Goal: Use online tool/utility: Utilize a website feature to perform a specific function

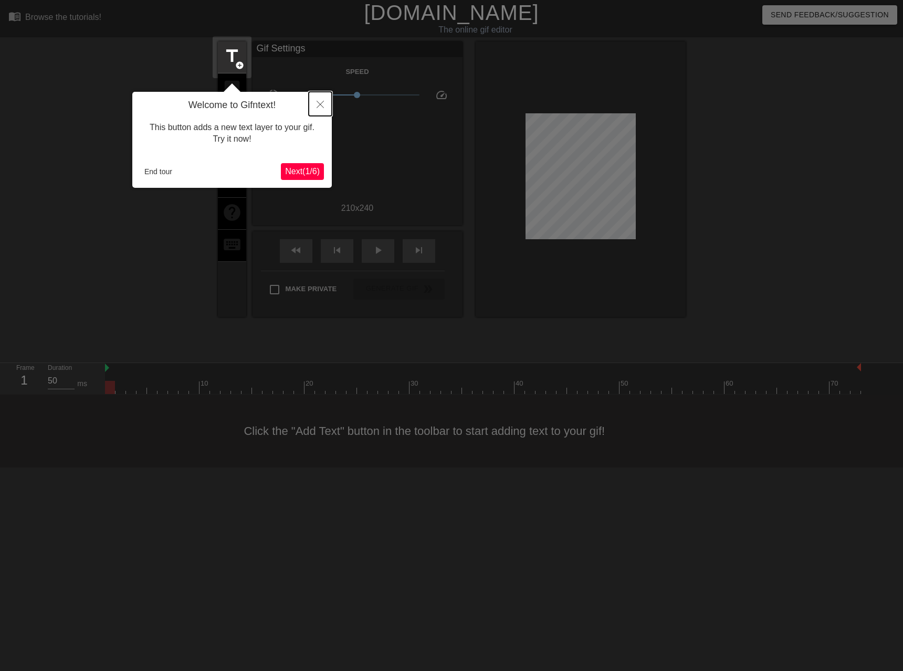
click at [321, 103] on icon "Close" at bounding box center [319, 104] width 7 height 7
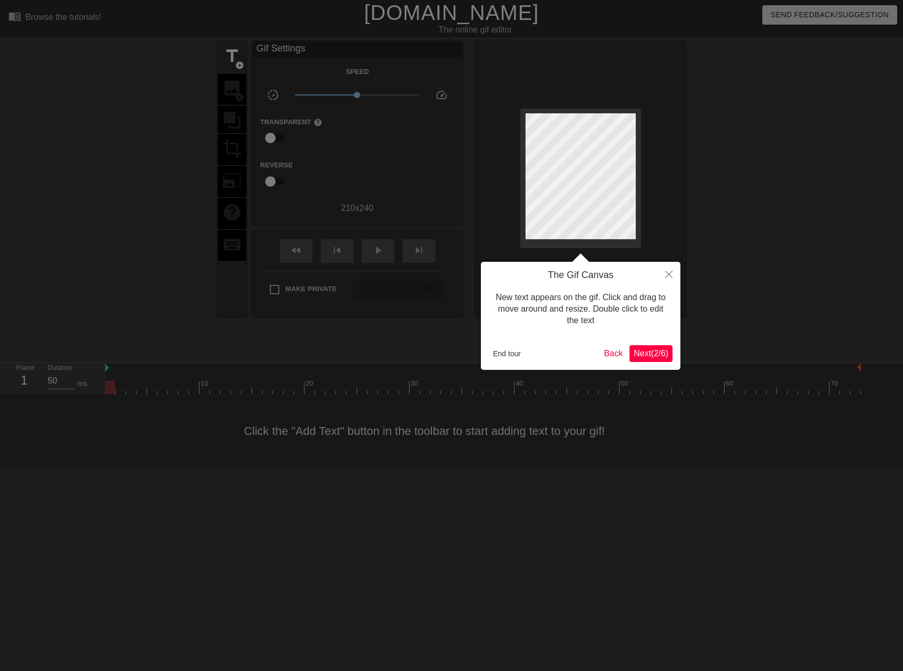
click at [661, 361] on button "Next ( 2 / 6 )" at bounding box center [650, 353] width 43 height 17
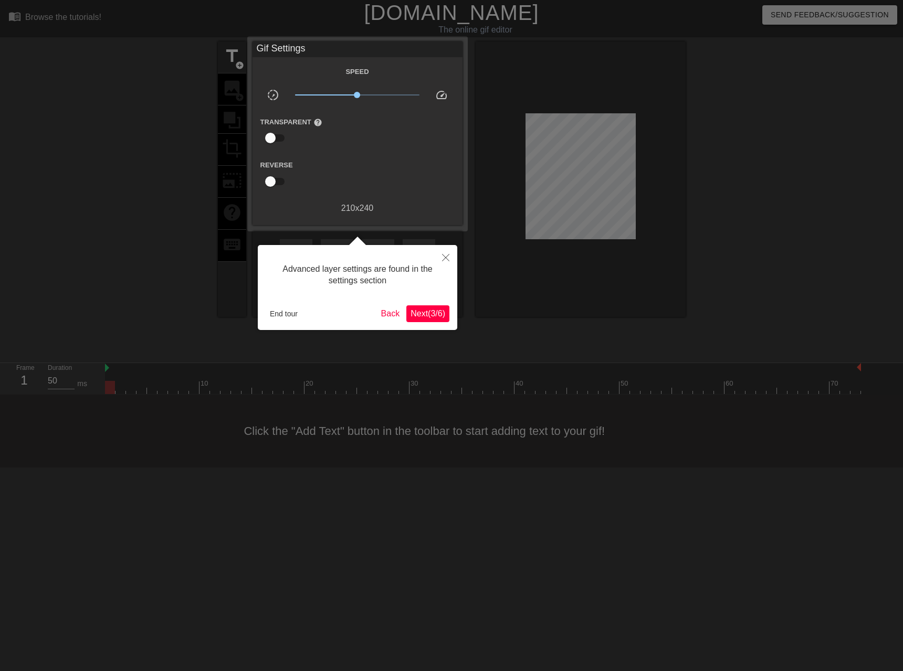
click at [432, 310] on span "Next ( 3 / 6 )" at bounding box center [427, 313] width 35 height 9
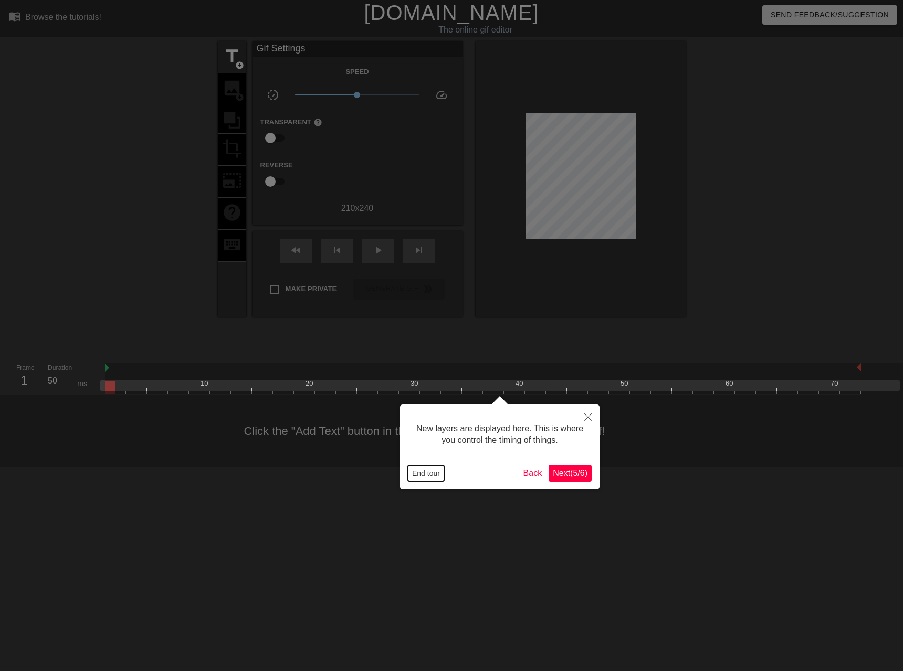
click at [422, 472] on button "End tour" at bounding box center [426, 474] width 36 height 16
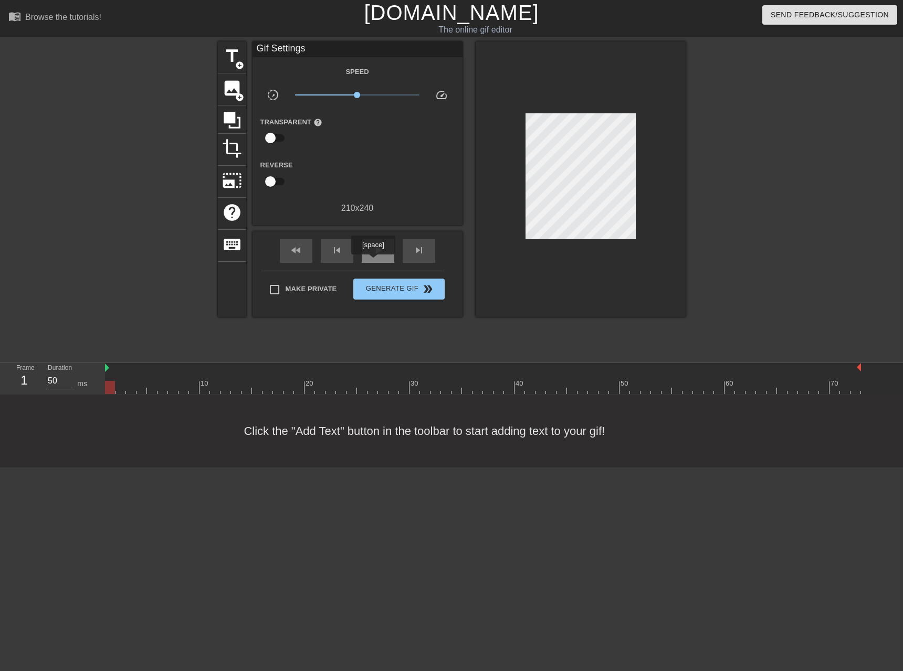
click at [374, 257] on span "play_arrow" at bounding box center [378, 250] width 13 height 13
click at [236, 94] on span "add_circle" at bounding box center [239, 97] width 9 height 9
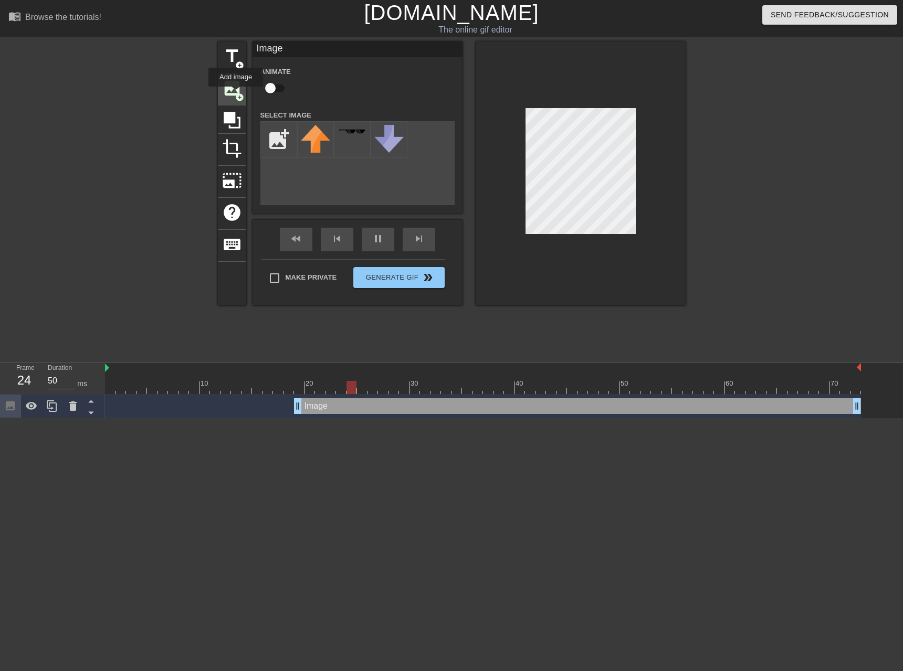
scroll to position [0, 0]
click at [267, 146] on input "file" at bounding box center [279, 140] width 36 height 36
type input "C:\fakepath\970115923-ECOM.webp"
click at [311, 134] on img at bounding box center [315, 139] width 29 height 29
click at [248, 418] on html "menu_book Browse the tutorials! [DOMAIN_NAME] The online gif editor Send Feedba…" at bounding box center [451, 209] width 903 height 418
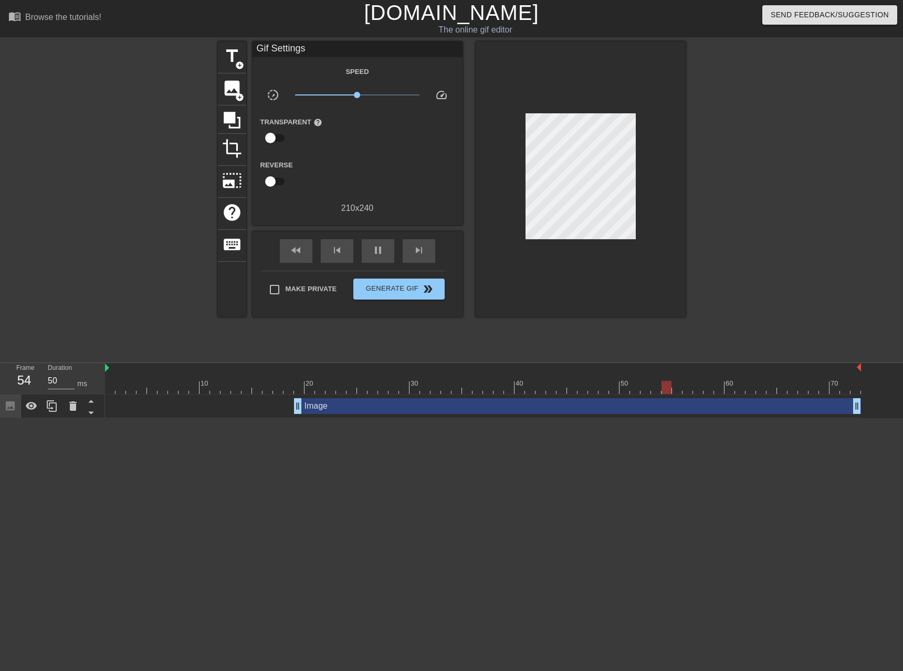
click at [308, 409] on div "Image drag_handle drag_handle" at bounding box center [577, 406] width 567 height 16
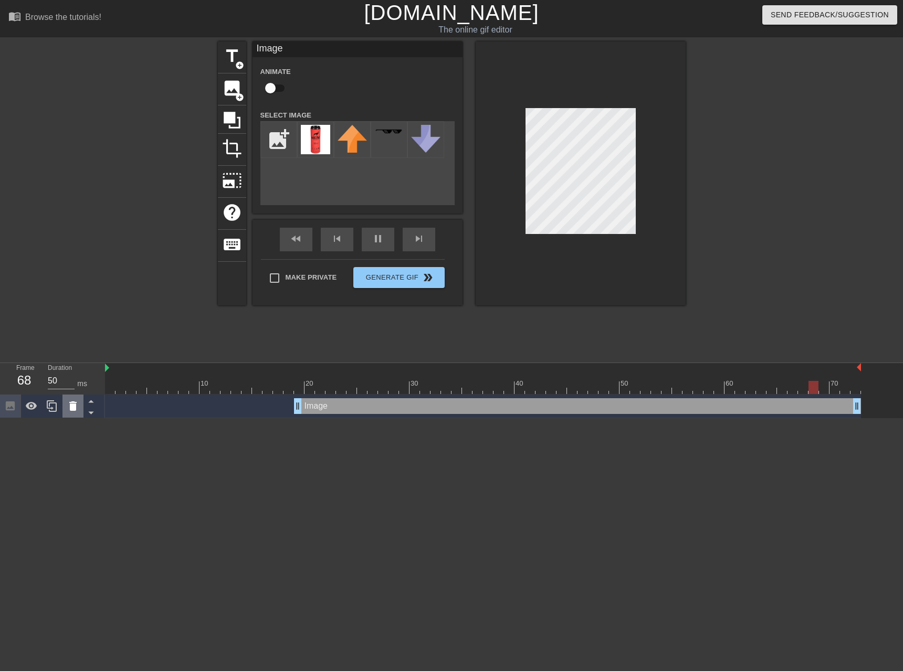
click at [64, 407] on div at bounding box center [72, 406] width 21 height 23
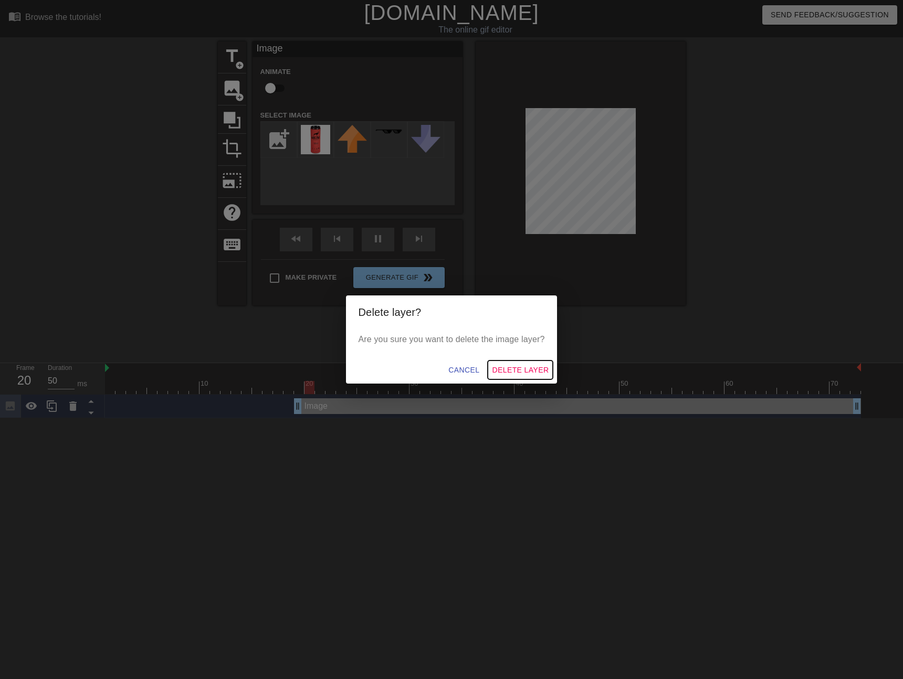
click at [519, 369] on span "Delete Layer" at bounding box center [520, 370] width 57 height 13
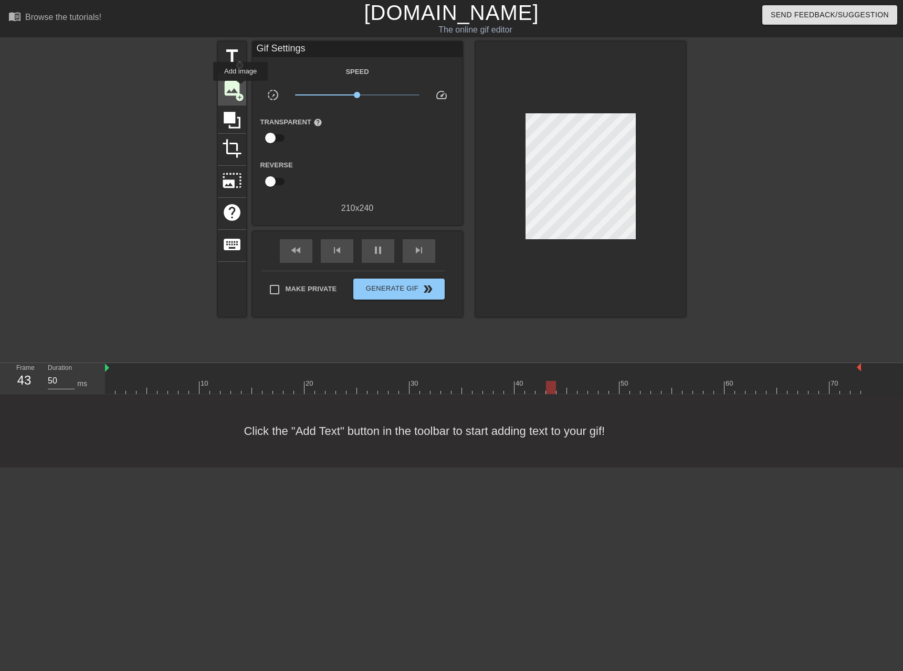
click at [241, 88] on span "image" at bounding box center [232, 88] width 20 height 20
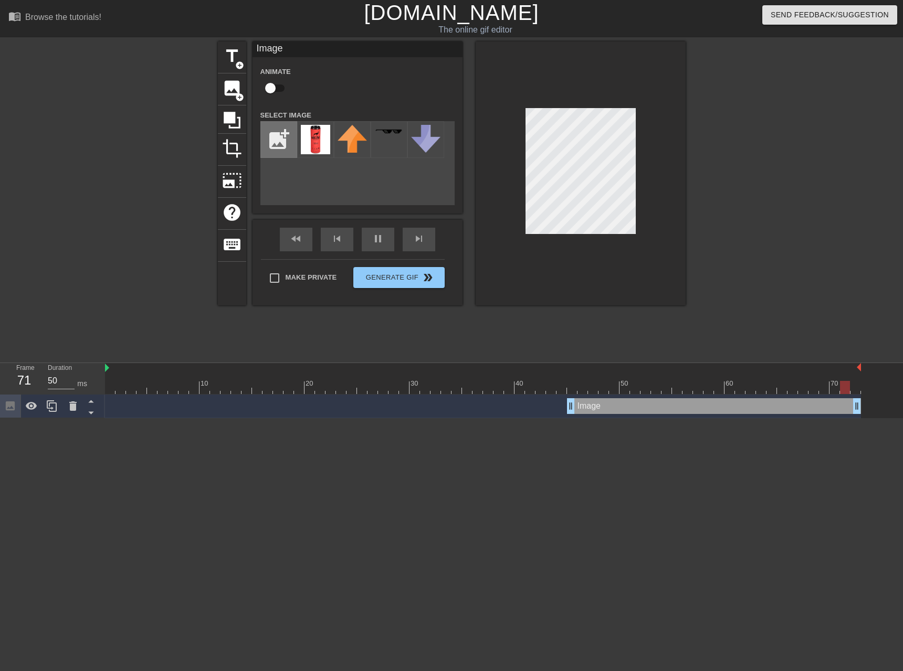
click at [282, 146] on input "file" at bounding box center [279, 140] width 36 height 36
type input "C:\fakepath\970115923-ECOM-removebg-preview.png"
click at [315, 135] on img at bounding box center [315, 139] width 29 height 29
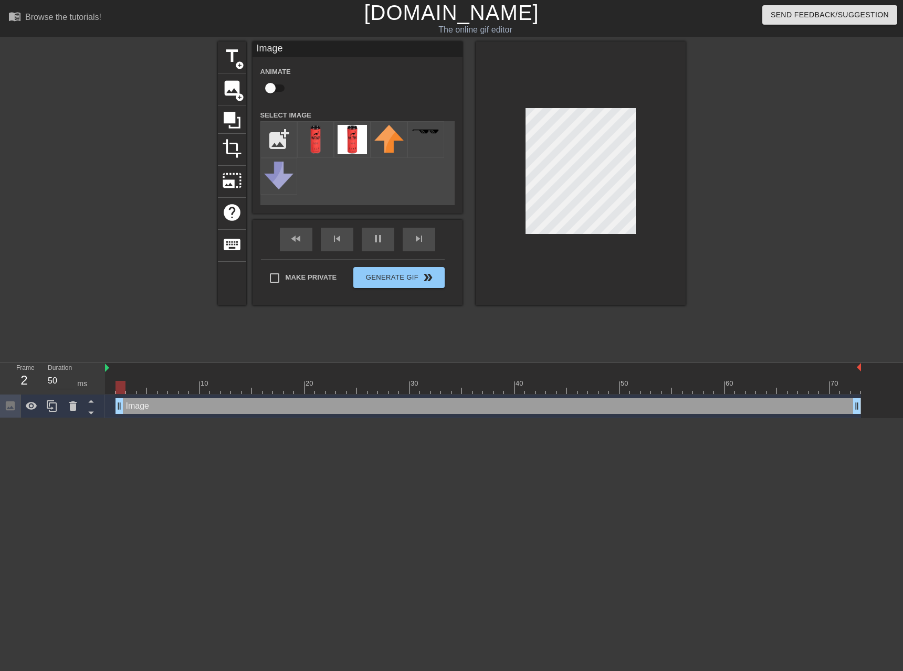
drag, startPoint x: 572, startPoint y: 407, endPoint x: 62, endPoint y: 387, distance: 510.0
click at [62, 387] on div "Frame 2 Duration 50 ms 10 20 30 40 50 60 70 Image drag_handle drag_handle" at bounding box center [451, 390] width 903 height 55
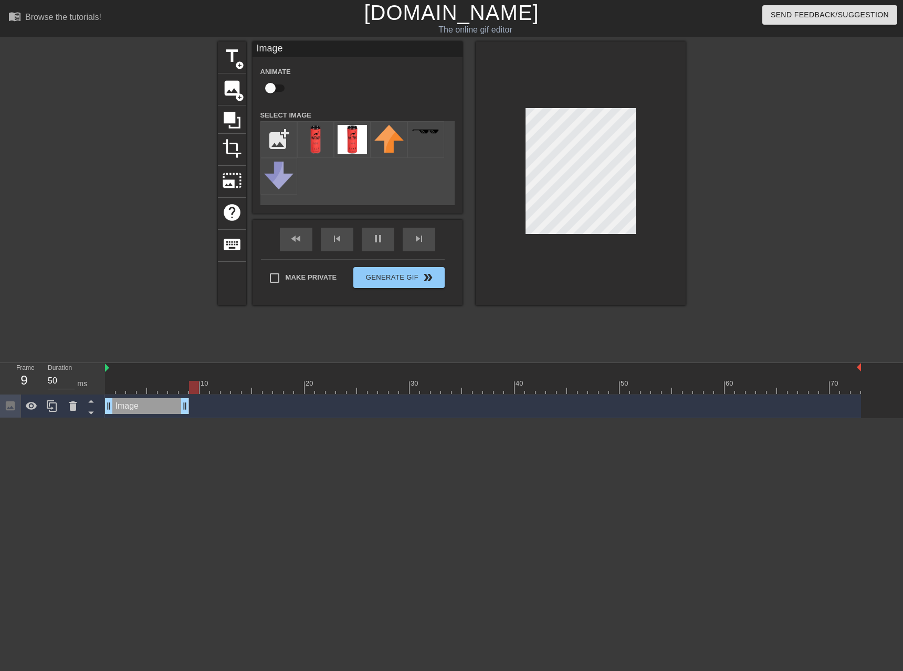
drag, startPoint x: 857, startPoint y: 407, endPoint x: 190, endPoint y: 410, distance: 667.1
click at [190, 410] on div "Image drag_handle drag_handle" at bounding box center [483, 406] width 756 height 16
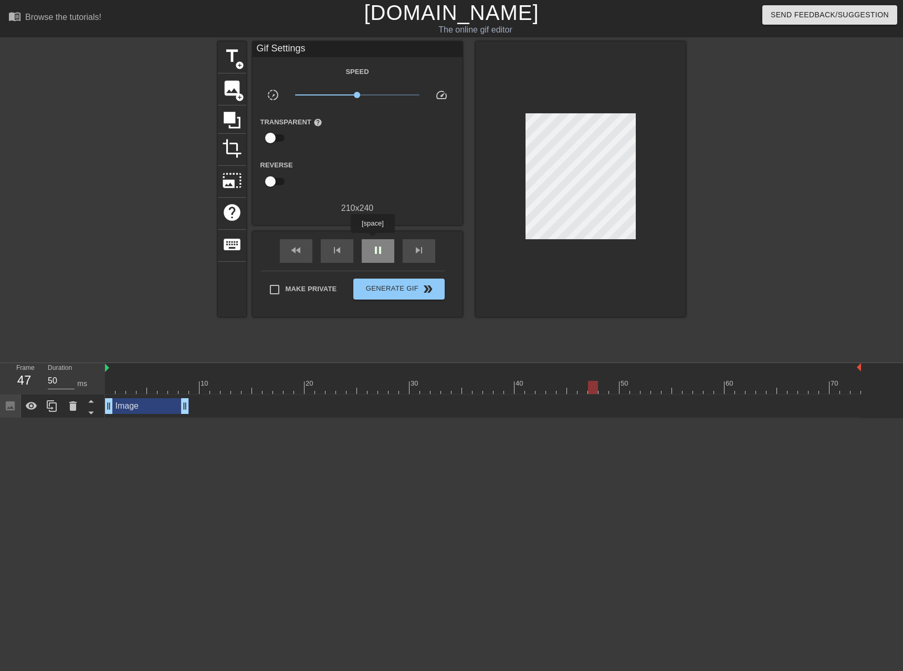
click at [374, 240] on div "pause" at bounding box center [378, 251] width 33 height 24
click at [140, 406] on div "Image drag_handle drag_handle" at bounding box center [147, 406] width 84 height 16
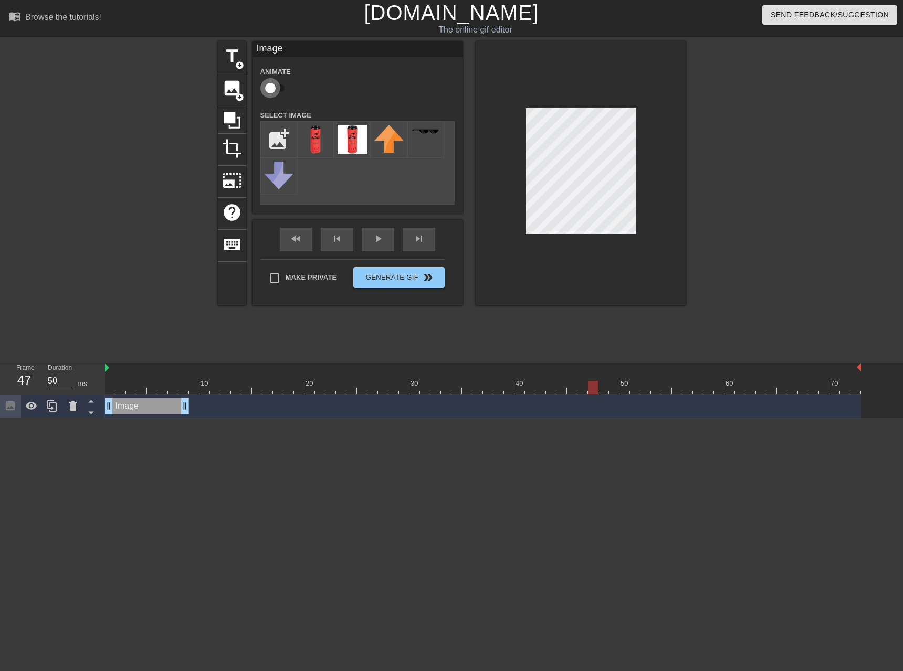
click at [271, 88] on input "checkbox" at bounding box center [270, 88] width 60 height 20
checkbox input "true"
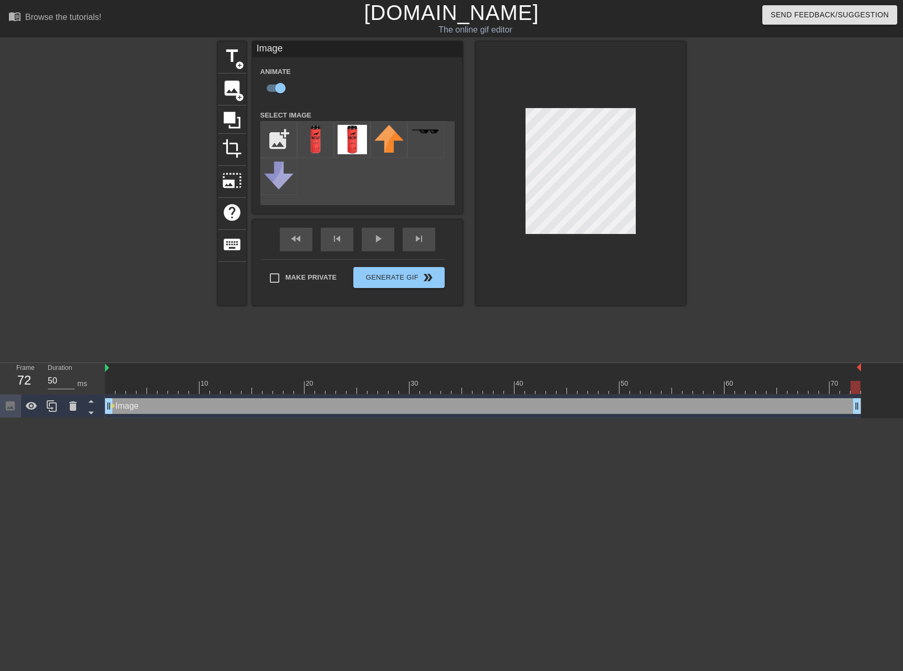
drag, startPoint x: 182, startPoint y: 407, endPoint x: 997, endPoint y: 408, distance: 815.0
click at [902, 408] on html "menu_book Browse the tutorials! [DOMAIN_NAME] The online gif editor Send Feedba…" at bounding box center [451, 209] width 903 height 418
click at [121, 392] on div at bounding box center [483, 387] width 756 height 13
click at [133, 389] on div at bounding box center [483, 387] width 756 height 13
click at [143, 390] on div at bounding box center [483, 387] width 756 height 13
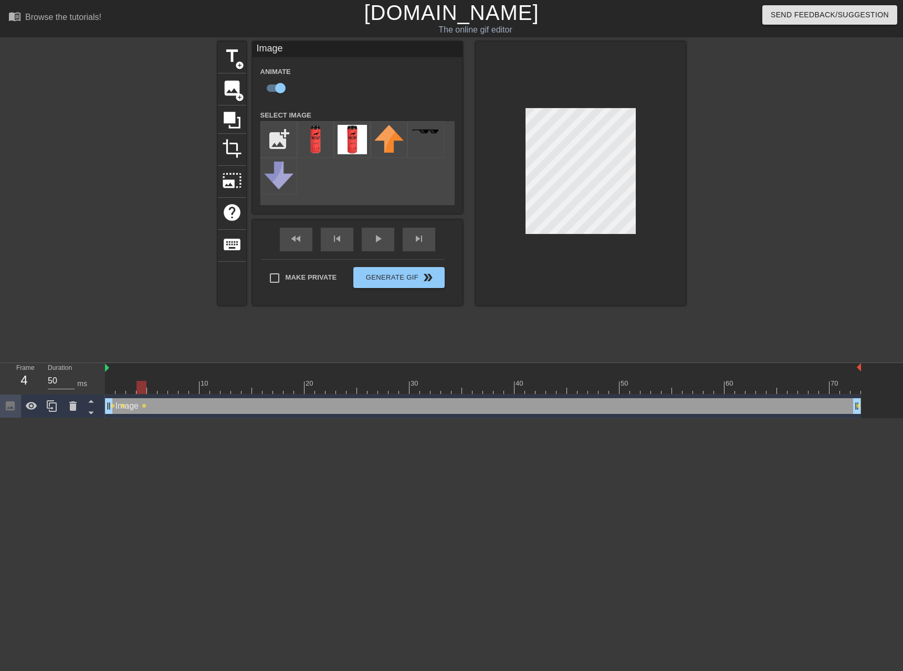
click at [154, 391] on div at bounding box center [483, 387] width 756 height 13
click at [164, 389] on div at bounding box center [483, 387] width 756 height 13
click at [174, 390] on div at bounding box center [483, 387] width 756 height 13
click at [185, 391] on div at bounding box center [483, 387] width 756 height 13
click at [194, 388] on div at bounding box center [483, 387] width 756 height 13
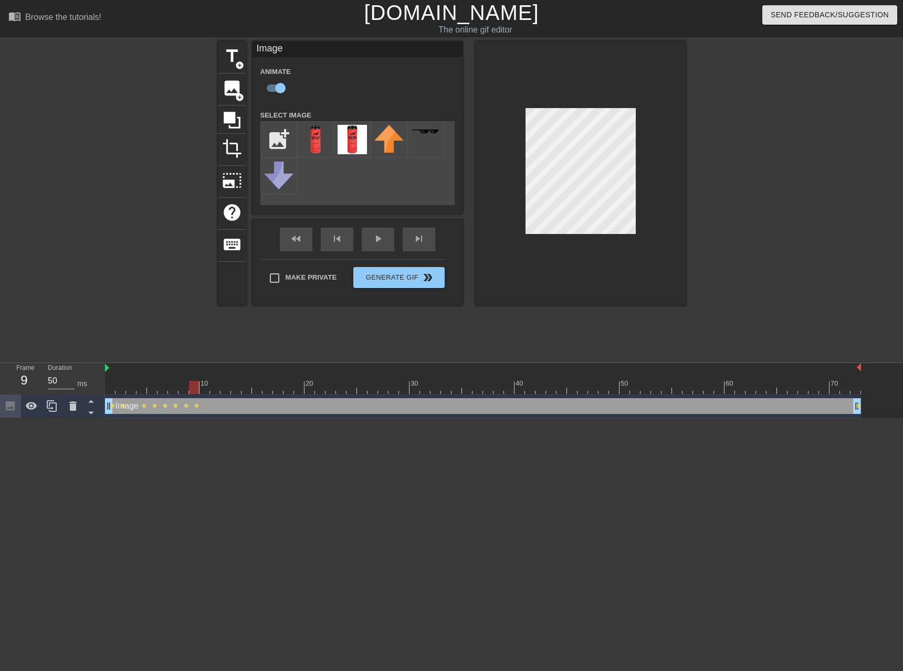
click at [206, 391] on div at bounding box center [483, 387] width 756 height 13
click at [214, 392] on div at bounding box center [483, 387] width 756 height 13
drag, startPoint x: 224, startPoint y: 389, endPoint x: 297, endPoint y: 357, distance: 80.4
click at [224, 389] on div at bounding box center [483, 387] width 756 height 13
click at [216, 392] on div at bounding box center [483, 387] width 756 height 13
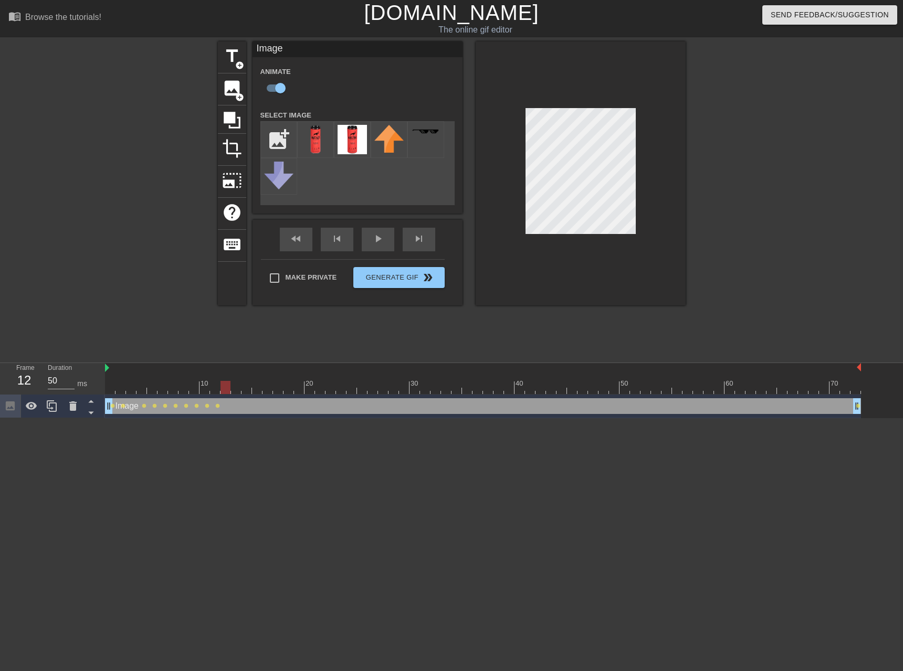
click at [225, 390] on div at bounding box center [483, 387] width 756 height 13
click at [237, 391] on div at bounding box center [483, 387] width 756 height 13
click at [247, 390] on div at bounding box center [483, 387] width 756 height 13
click at [236, 394] on div at bounding box center [483, 387] width 756 height 13
click at [246, 391] on div at bounding box center [483, 387] width 756 height 13
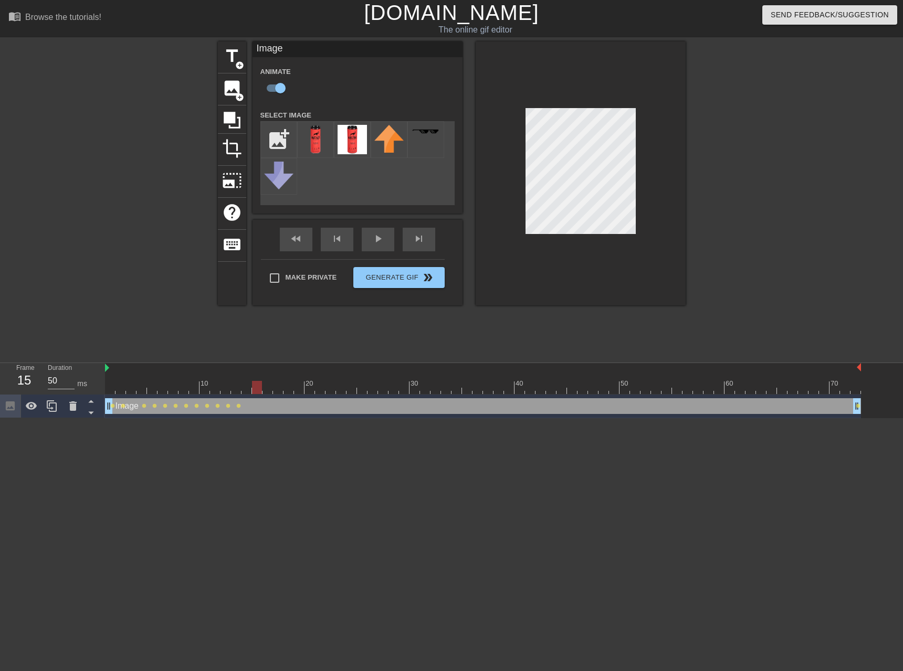
click at [259, 391] on div at bounding box center [483, 387] width 756 height 13
click at [270, 391] on div at bounding box center [483, 387] width 756 height 13
click at [278, 393] on div at bounding box center [483, 387] width 756 height 13
click at [289, 393] on div at bounding box center [483, 387] width 756 height 13
click at [297, 390] on div at bounding box center [483, 387] width 756 height 13
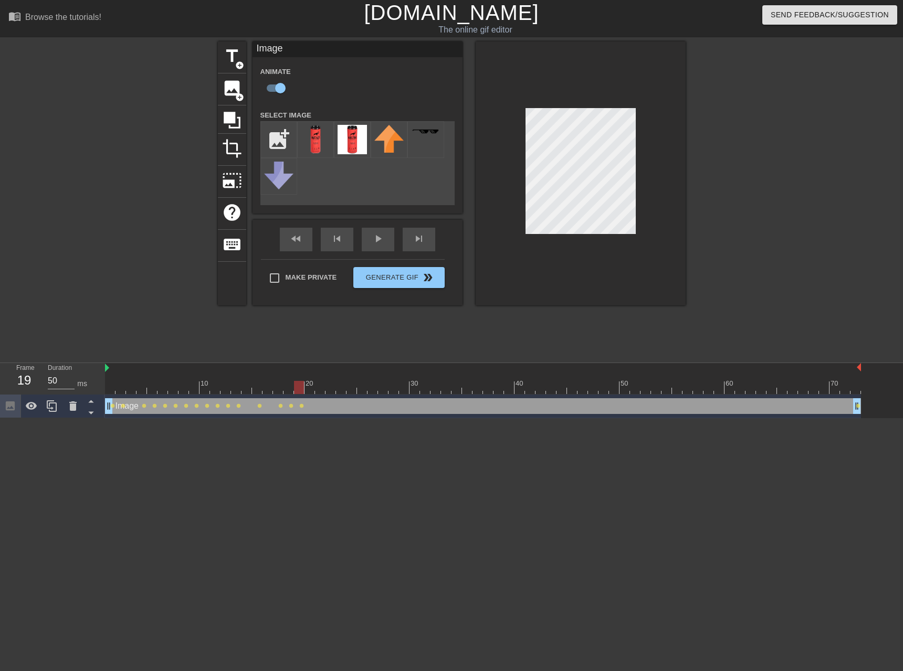
click at [310, 393] on div at bounding box center [483, 387] width 756 height 13
click at [319, 392] on div at bounding box center [483, 387] width 756 height 13
click at [330, 389] on div at bounding box center [483, 387] width 756 height 13
click at [341, 391] on div at bounding box center [483, 387] width 756 height 13
click at [351, 390] on div at bounding box center [483, 387] width 756 height 13
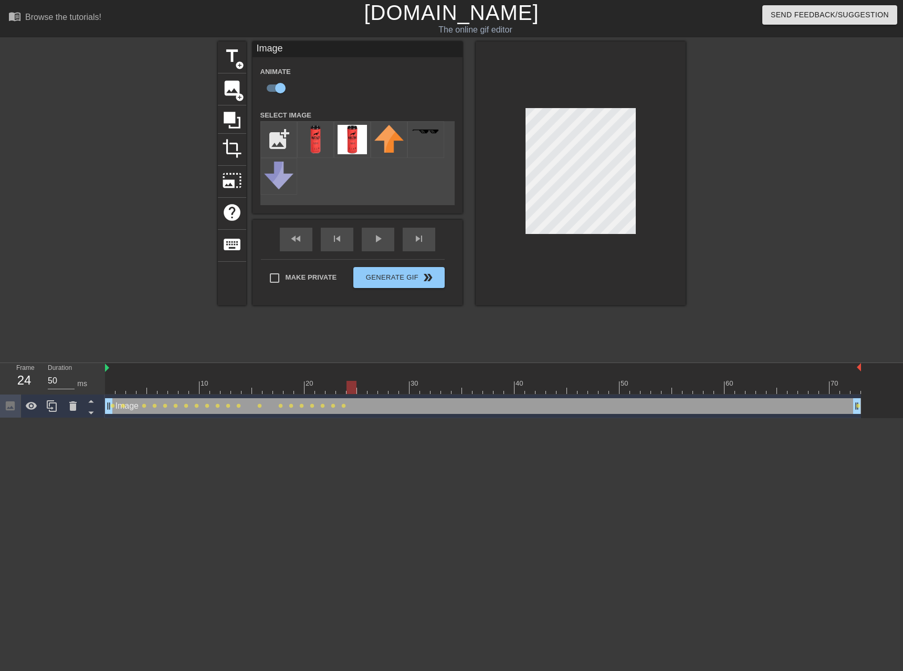
click at [363, 390] on div at bounding box center [483, 387] width 756 height 13
click at [373, 391] on div at bounding box center [483, 387] width 756 height 13
click at [384, 390] on div at bounding box center [483, 387] width 756 height 13
click at [395, 388] on div at bounding box center [483, 387] width 756 height 13
click at [405, 390] on div at bounding box center [483, 387] width 756 height 13
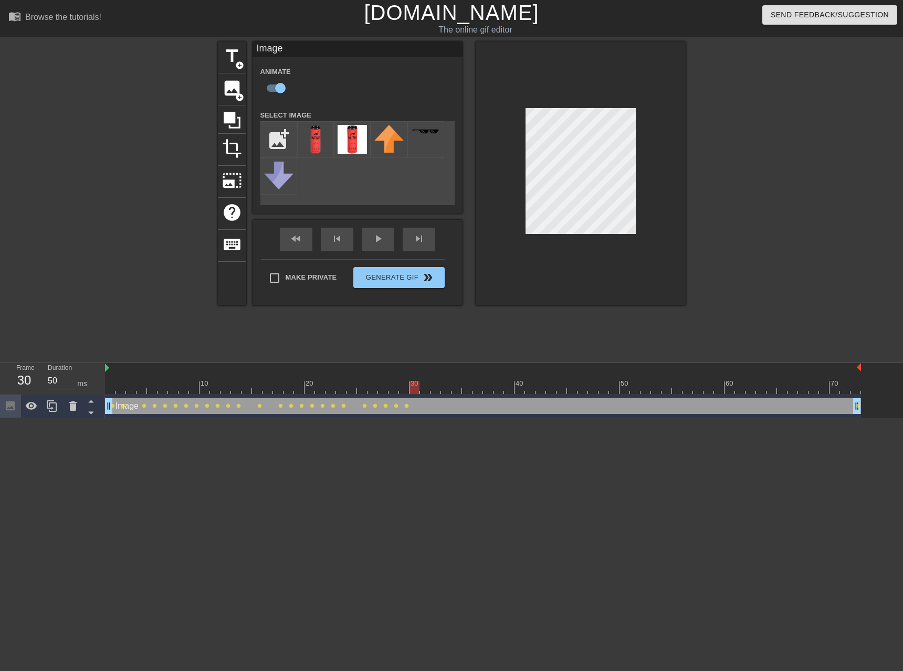
click at [415, 387] on div at bounding box center [483, 387] width 756 height 13
click at [423, 385] on div at bounding box center [483, 387] width 756 height 13
click at [437, 391] on div at bounding box center [483, 387] width 756 height 13
click at [447, 390] on div at bounding box center [483, 387] width 756 height 13
click at [457, 390] on div at bounding box center [483, 387] width 756 height 13
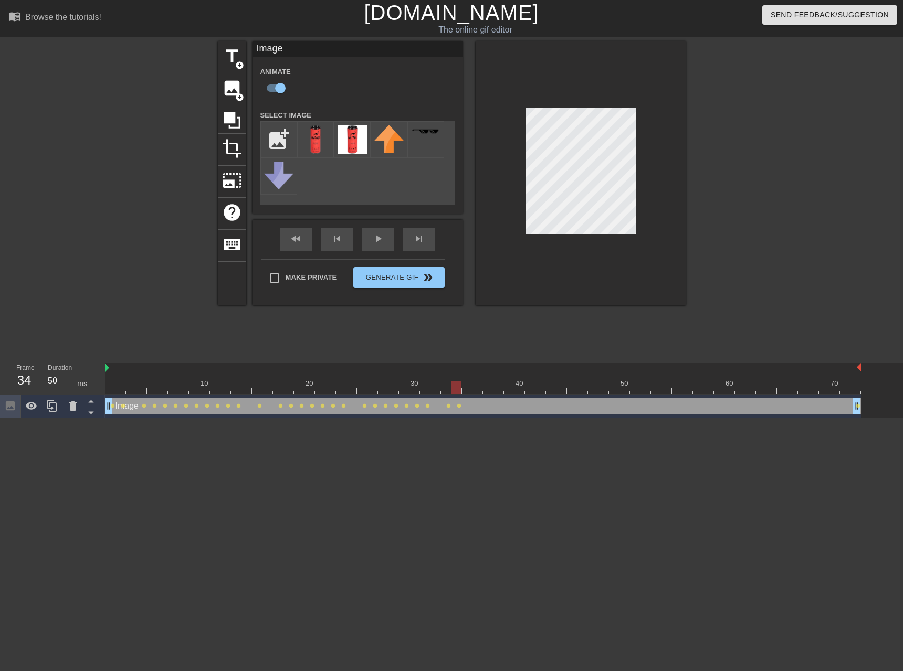
drag, startPoint x: 468, startPoint y: 392, endPoint x: 474, endPoint y: 383, distance: 10.8
click at [468, 392] on div at bounding box center [483, 387] width 756 height 13
click at [480, 391] on div at bounding box center [483, 387] width 756 height 13
click at [488, 387] on div at bounding box center [483, 387] width 756 height 13
click at [499, 392] on div at bounding box center [483, 387] width 756 height 13
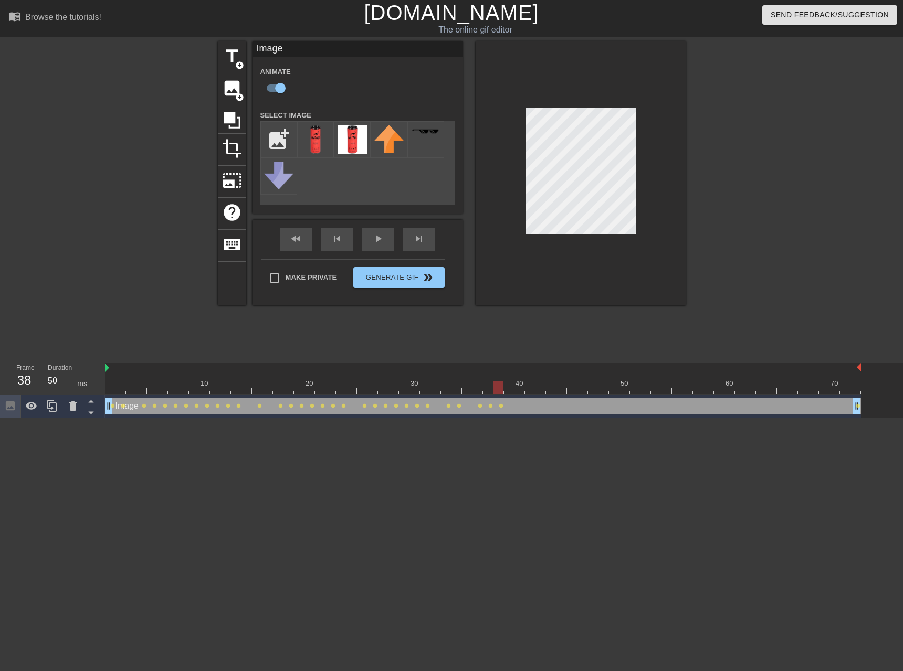
click at [509, 389] on div at bounding box center [483, 387] width 756 height 13
click at [518, 392] on div at bounding box center [483, 387] width 756 height 13
click at [530, 394] on div "10 20 30 40 50 60 70" at bounding box center [483, 378] width 756 height 31
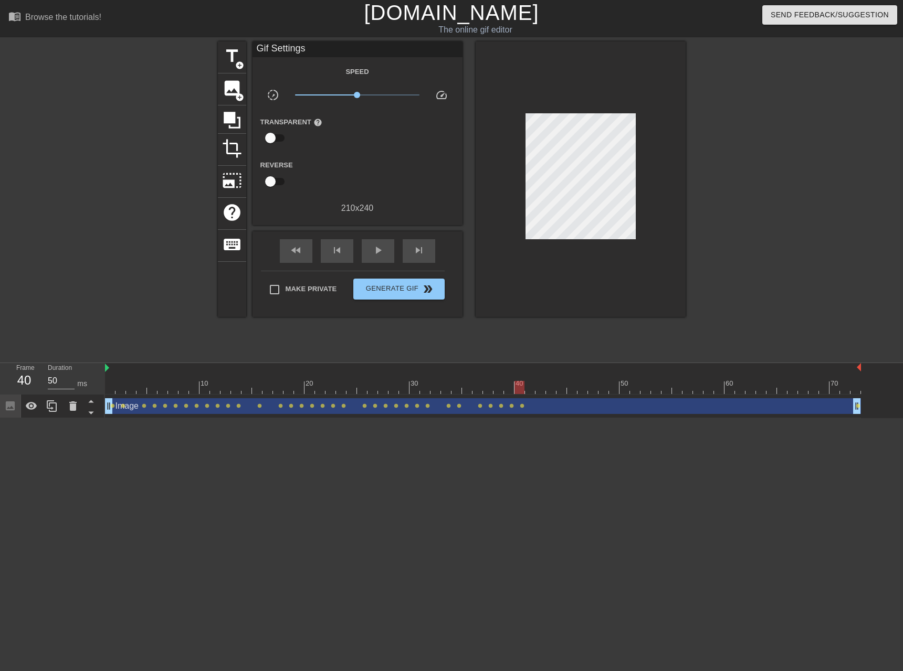
click at [531, 389] on div at bounding box center [483, 387] width 756 height 13
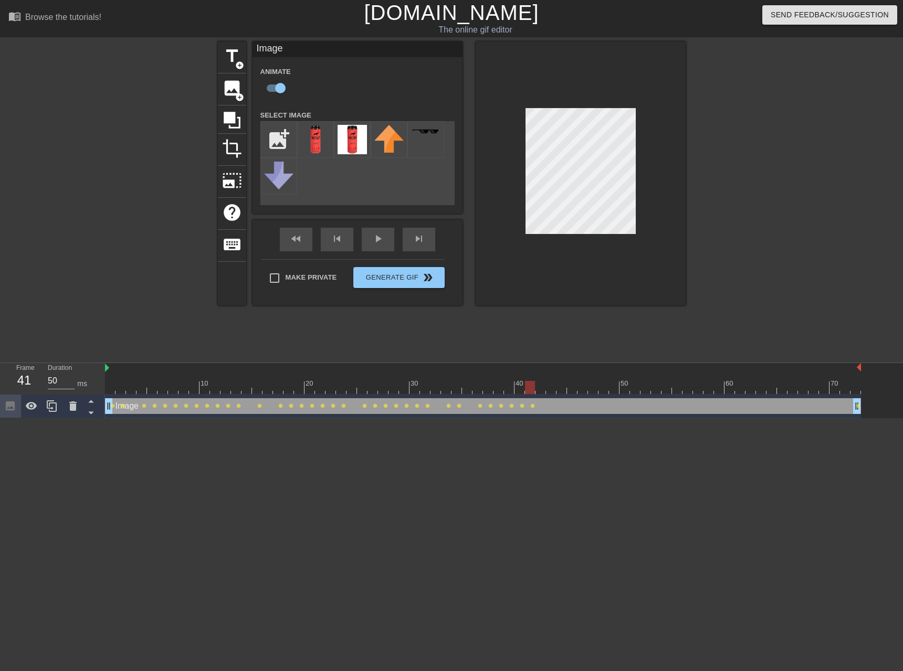
click at [540, 391] on div at bounding box center [483, 387] width 756 height 13
click at [549, 391] on div at bounding box center [483, 387] width 756 height 13
click at [564, 391] on div at bounding box center [483, 387] width 756 height 13
click at [573, 393] on div at bounding box center [483, 387] width 756 height 13
click at [583, 392] on div at bounding box center [483, 387] width 756 height 13
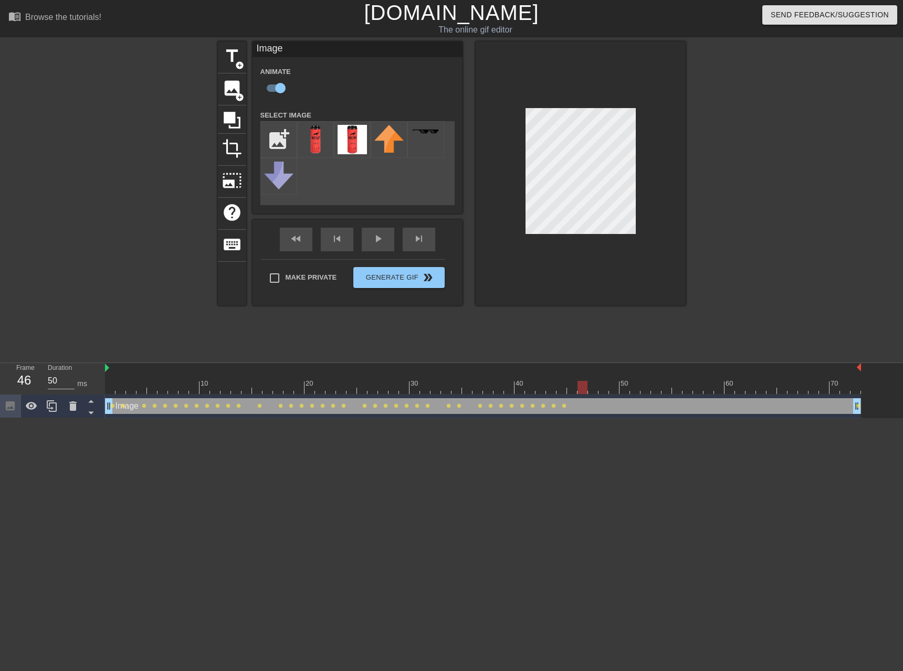
click at [571, 392] on div at bounding box center [483, 387] width 756 height 13
click at [584, 390] on div at bounding box center [483, 387] width 756 height 13
click at [594, 390] on div at bounding box center [483, 387] width 756 height 13
click at [603, 392] on div at bounding box center [483, 387] width 756 height 13
click at [616, 391] on div at bounding box center [483, 387] width 756 height 13
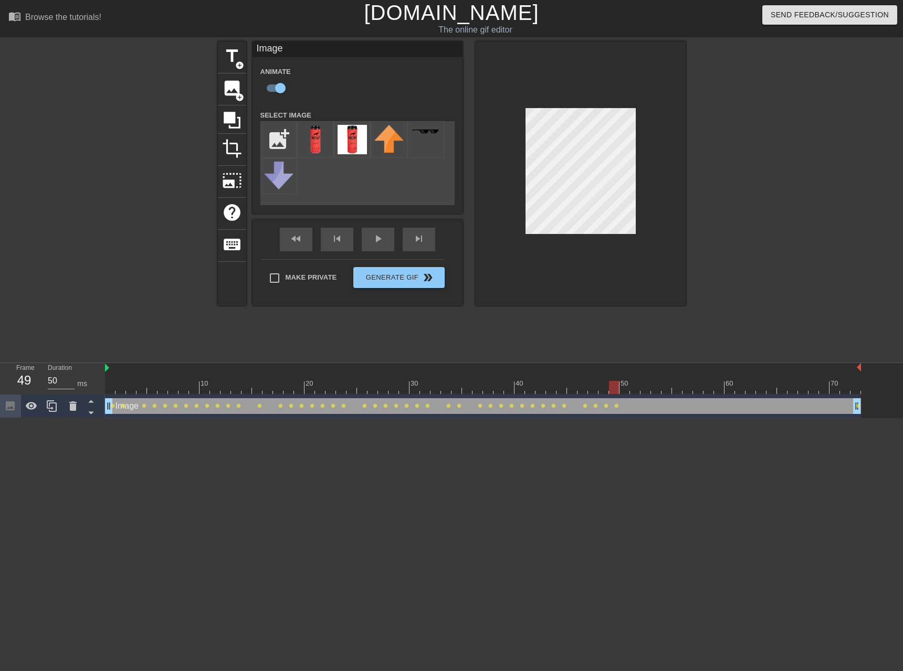
click at [626, 393] on div at bounding box center [483, 387] width 756 height 13
click at [638, 393] on div at bounding box center [483, 387] width 756 height 13
click at [648, 390] on div at bounding box center [483, 387] width 756 height 13
click at [657, 390] on div at bounding box center [483, 387] width 756 height 13
click at [669, 390] on div at bounding box center [483, 387] width 756 height 13
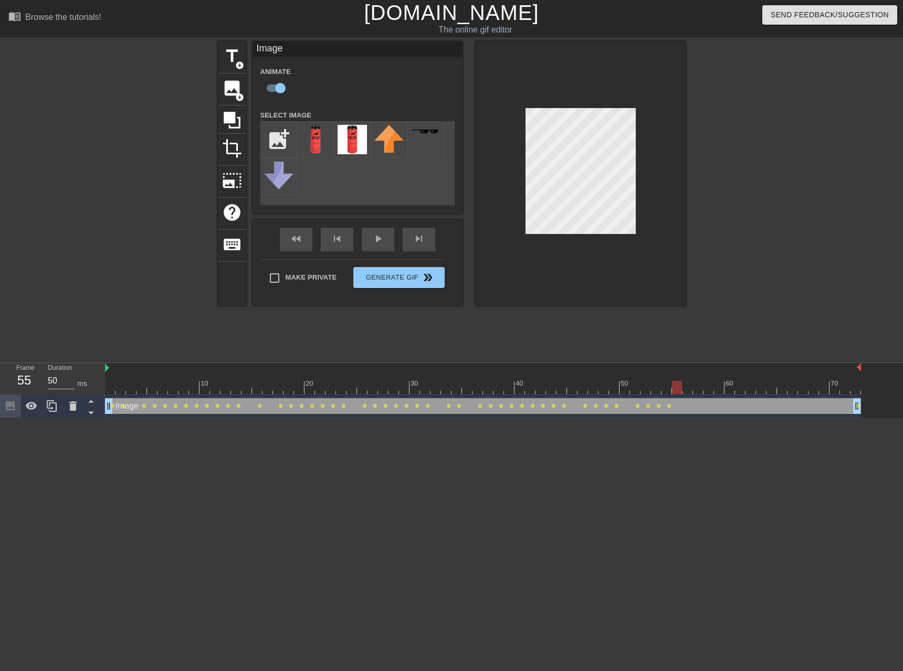
click at [678, 392] on div at bounding box center [483, 387] width 756 height 13
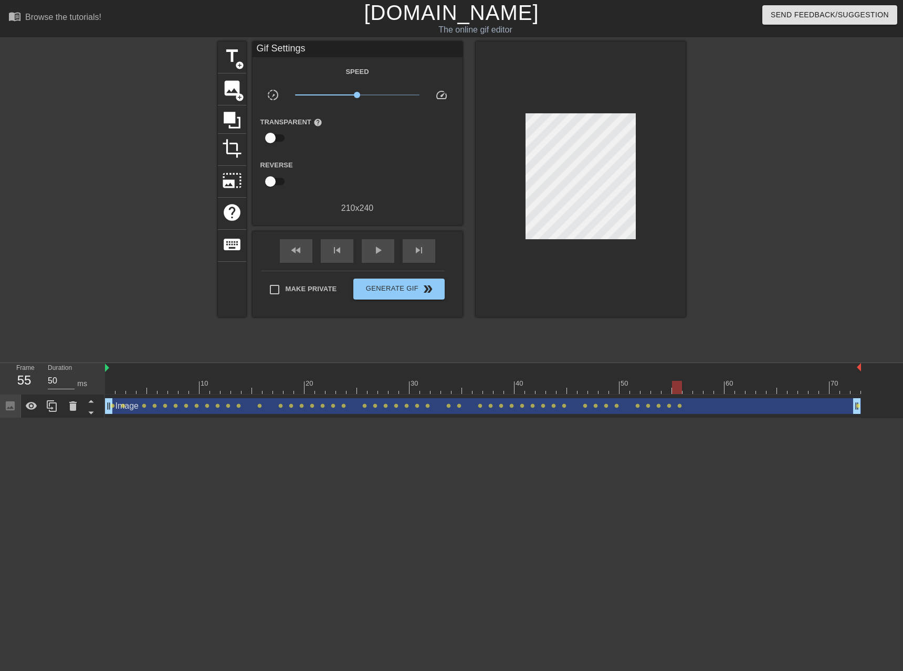
click at [687, 394] on div "10 20 30 40 50 60 70" at bounding box center [483, 378] width 756 height 31
click at [689, 390] on div at bounding box center [483, 387] width 756 height 13
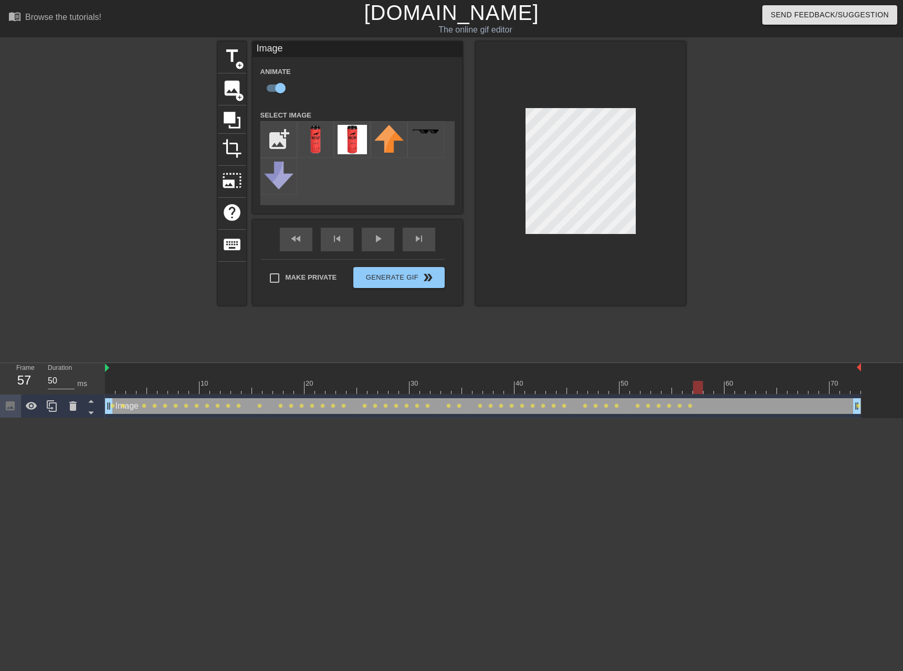
click at [700, 389] on div at bounding box center [483, 387] width 756 height 13
click at [707, 388] on div at bounding box center [483, 387] width 756 height 13
click at [720, 389] on div at bounding box center [483, 387] width 756 height 13
click at [726, 390] on div at bounding box center [483, 387] width 756 height 13
click at [743, 393] on div at bounding box center [483, 387] width 756 height 13
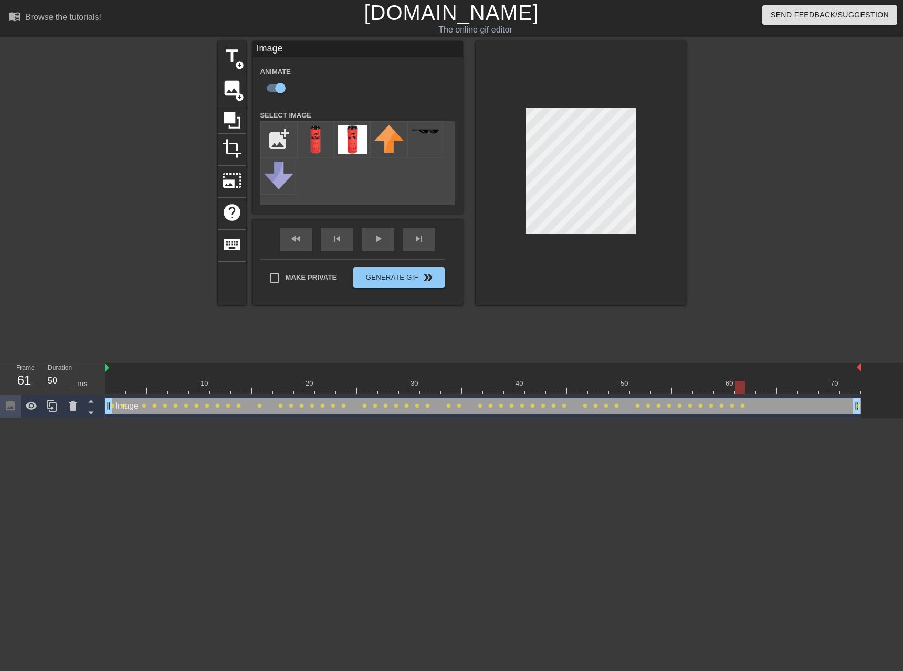
click at [750, 393] on div at bounding box center [483, 387] width 756 height 13
click at [759, 392] on div at bounding box center [483, 387] width 756 height 13
click at [772, 390] on div at bounding box center [483, 387] width 756 height 13
click at [783, 389] on div at bounding box center [483, 387] width 756 height 13
click at [793, 389] on div at bounding box center [483, 387] width 756 height 13
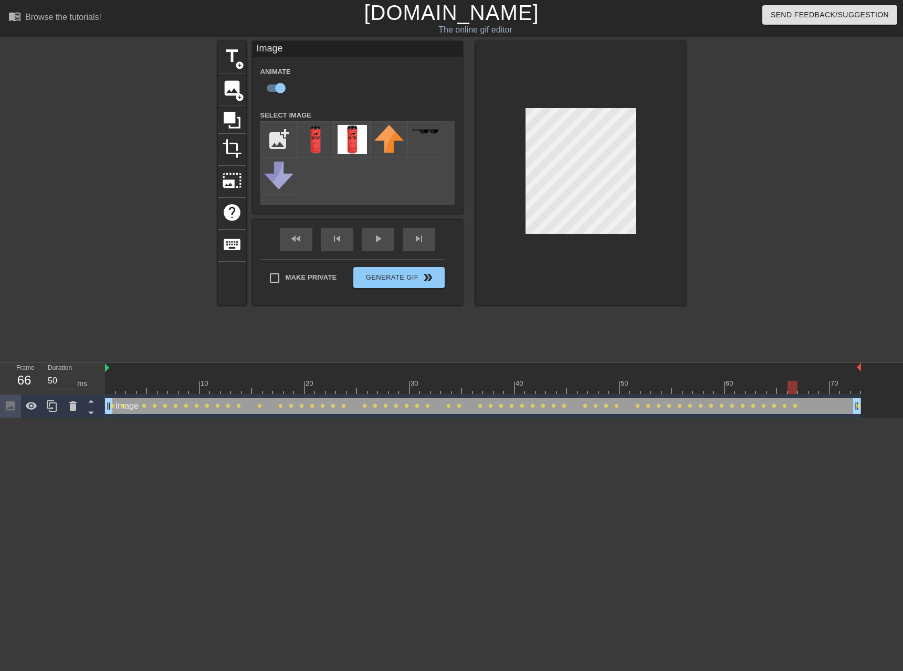
click at [803, 393] on div at bounding box center [483, 387] width 756 height 13
click at [815, 393] on div at bounding box center [483, 387] width 756 height 13
click at [826, 390] on div at bounding box center [483, 387] width 756 height 13
click at [833, 392] on div at bounding box center [483, 387] width 756 height 13
click at [845, 392] on div at bounding box center [483, 387] width 756 height 13
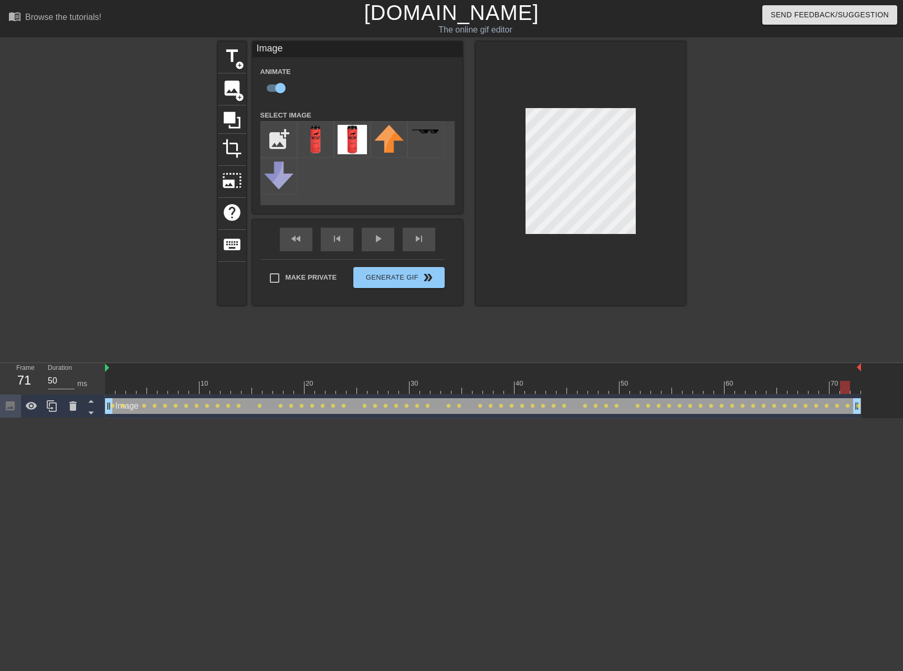
click at [858, 393] on div at bounding box center [483, 387] width 756 height 13
click at [384, 239] on div "fast_rewind skip_previous play_arrow skip_next" at bounding box center [357, 239] width 171 height 39
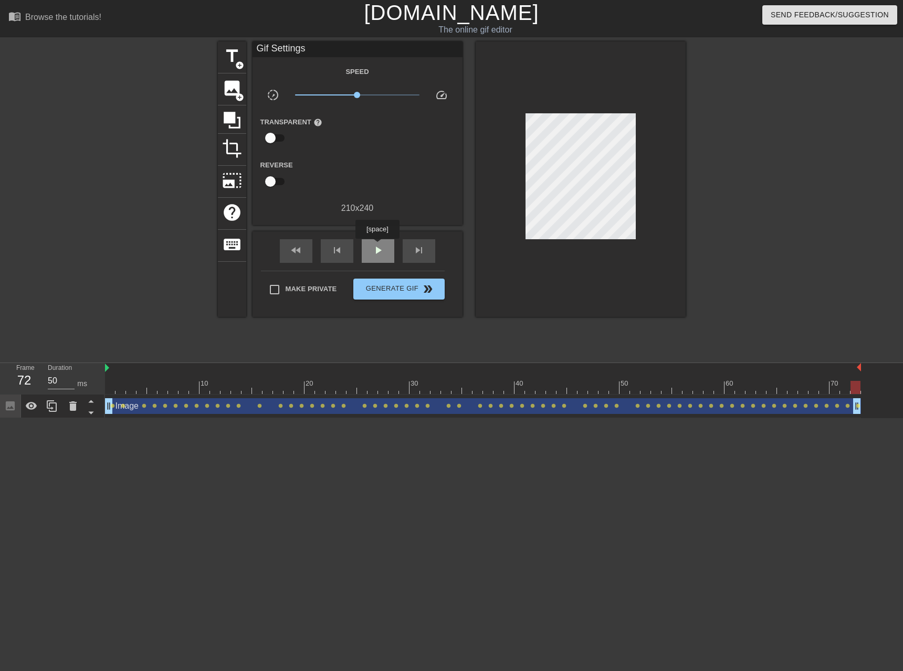
click at [378, 246] on span "play_arrow" at bounding box center [378, 250] width 13 height 13
click at [377, 288] on span "Generate Gif double_arrow" at bounding box center [398, 289] width 82 height 13
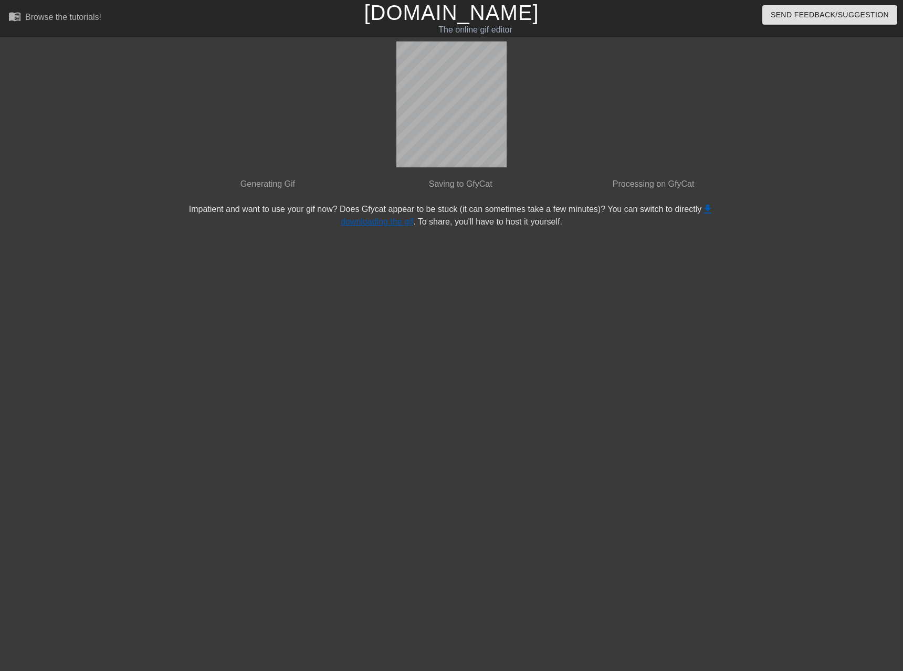
click at [399, 221] on link "get_app downloading the gif" at bounding box center [527, 216] width 373 height 22
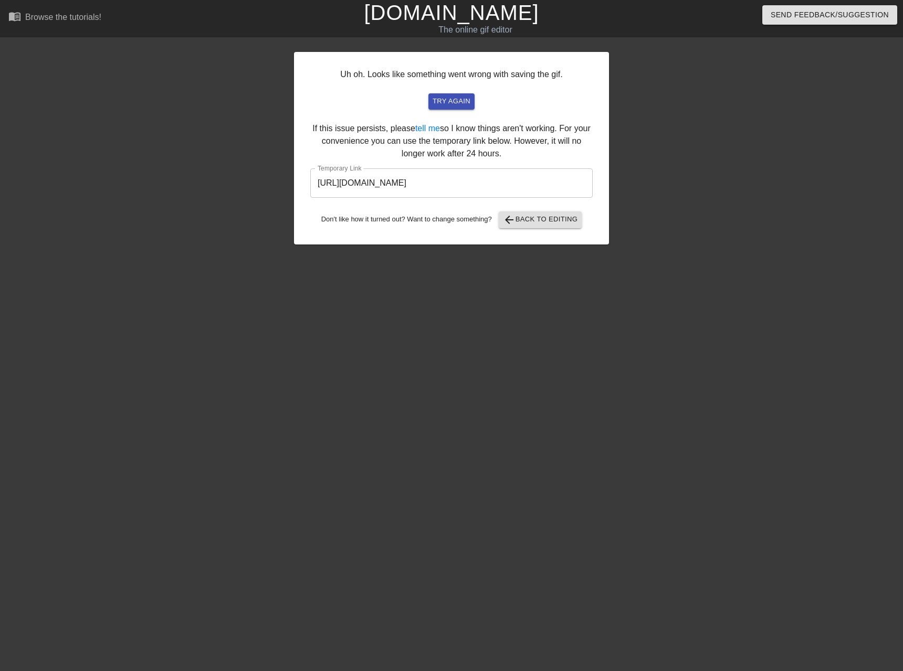
click at [451, 186] on input "[URL][DOMAIN_NAME]" at bounding box center [451, 182] width 282 height 29
